Goal: Check status: Check status

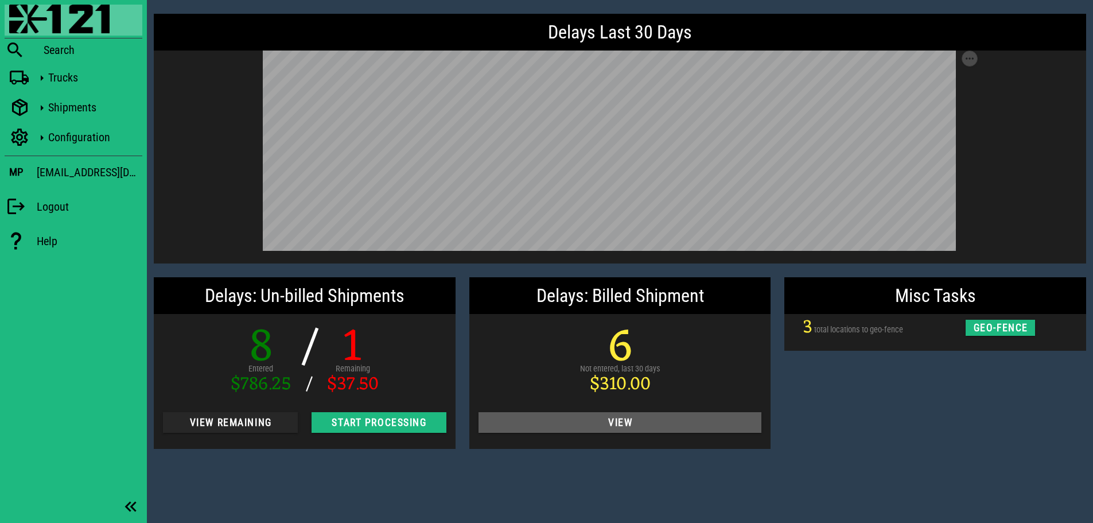
click at [592, 420] on span "View" at bounding box center [620, 421] width 265 height 11
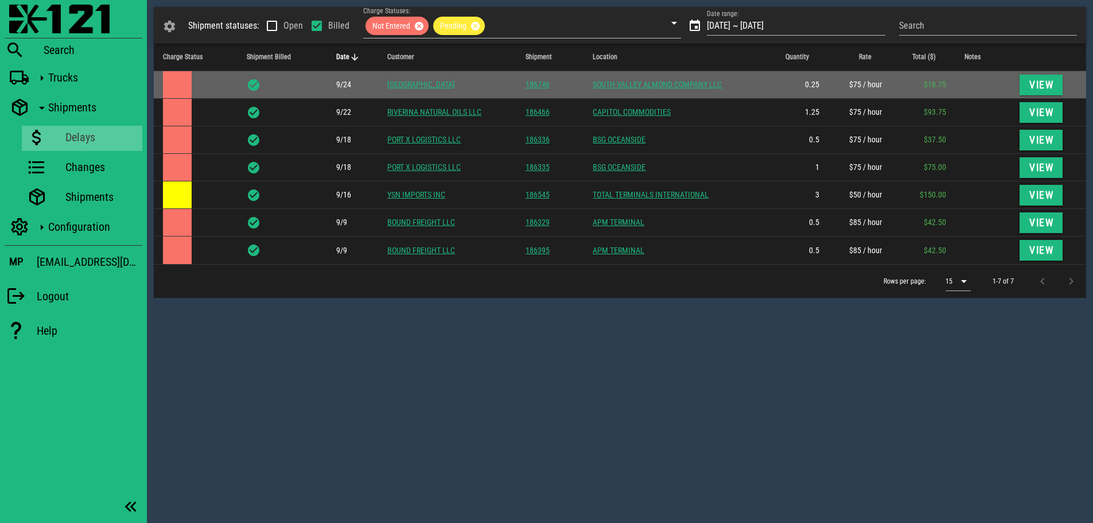
click at [645, 84] on link "SOUTH VALLEY ALMOND COMPANY LLC" at bounding box center [656, 84] width 129 height 9
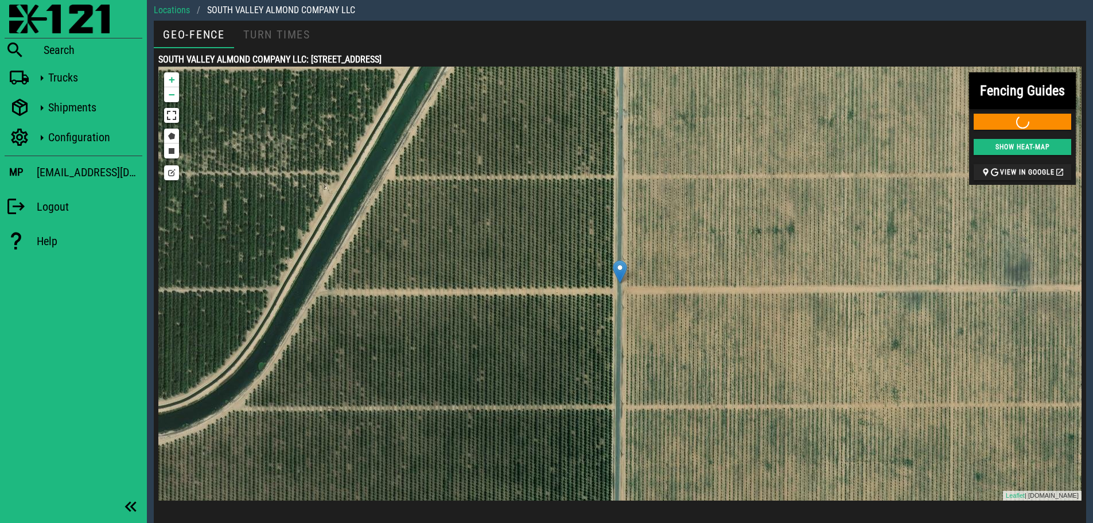
click at [282, 10] on div "SOUTH VALLEY ALMOND COMPANY LLC" at bounding box center [281, 10] width 148 height 14
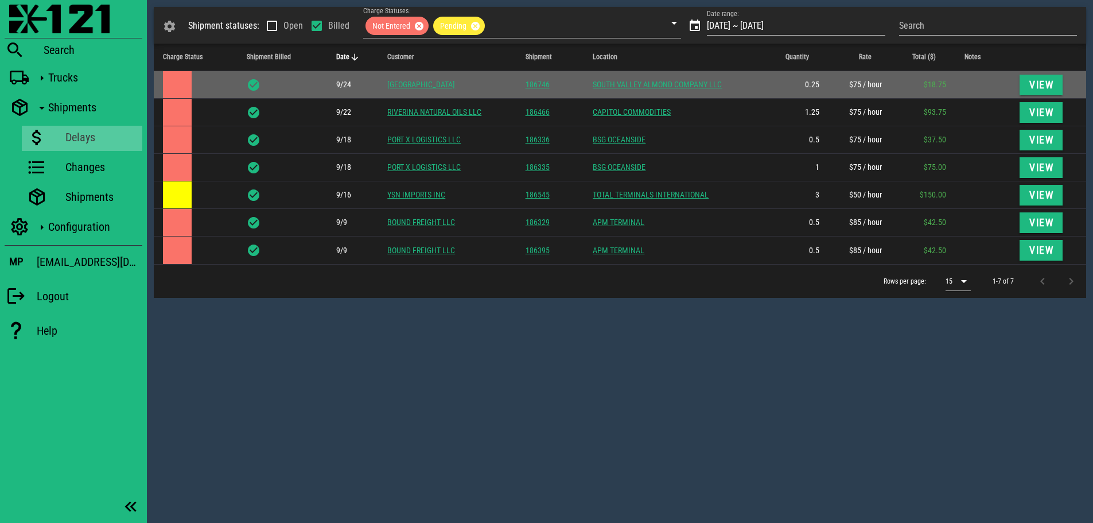
click at [420, 84] on link "[GEOGRAPHIC_DATA]" at bounding box center [421, 84] width 68 height 9
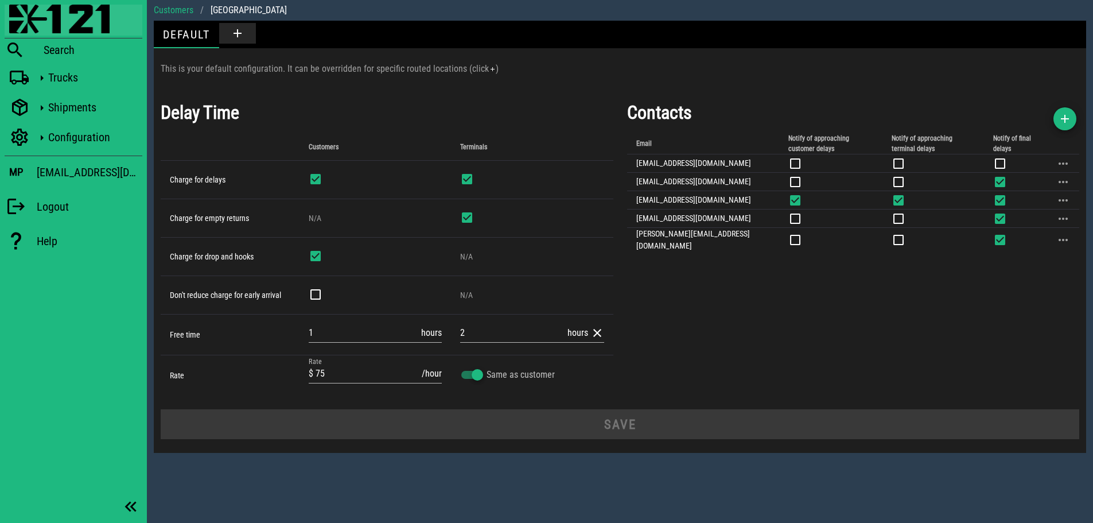
click at [34, 18] on img at bounding box center [59, 19] width 100 height 29
